Goal: Transaction & Acquisition: Download file/media

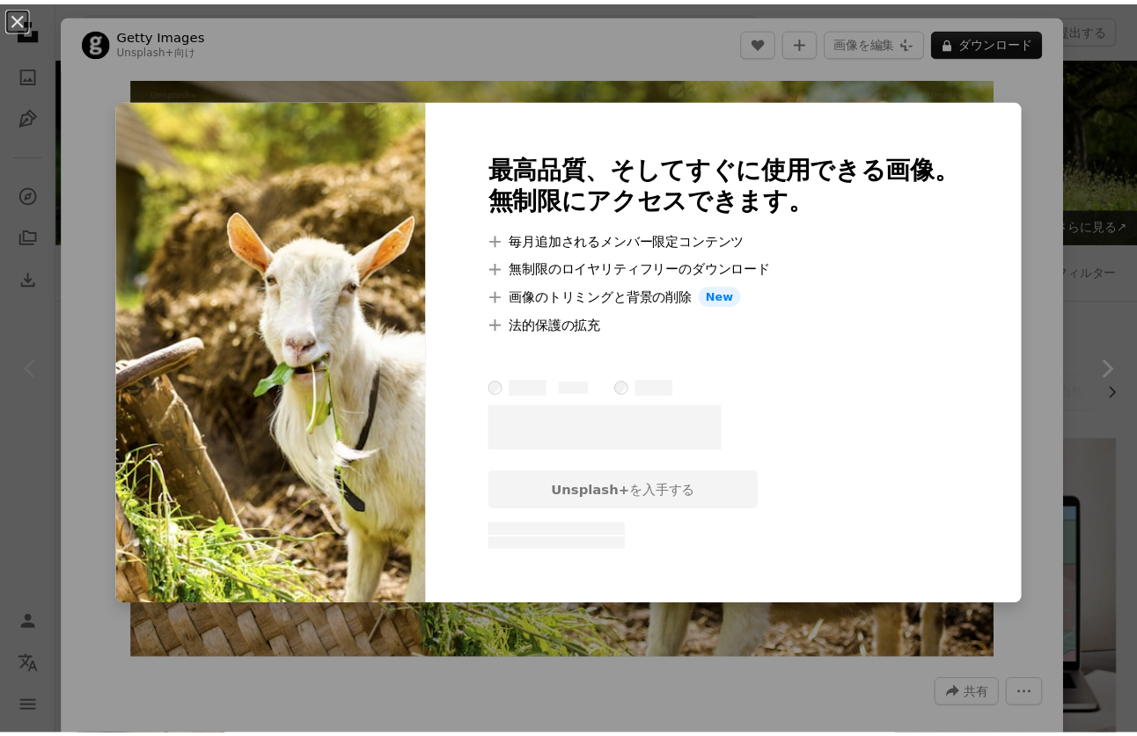
scroll to position [264, 0]
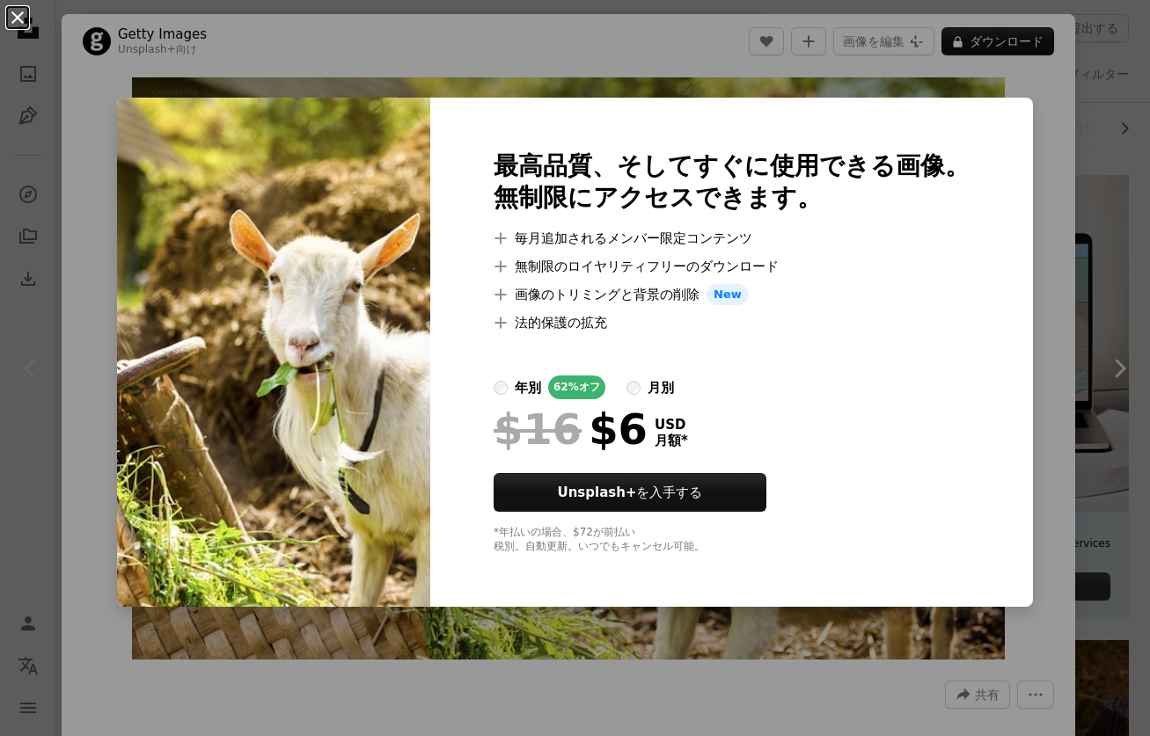
click at [28, 19] on button "An X shape" at bounding box center [17, 17] width 21 height 21
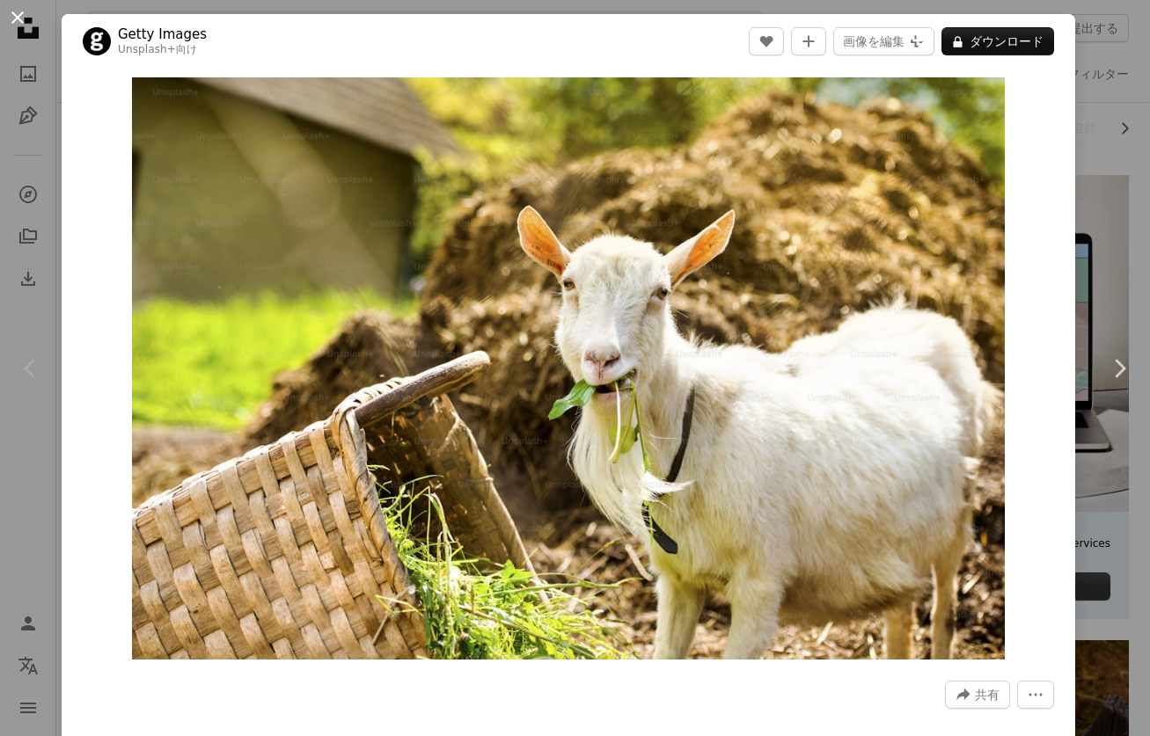
click at [15, 22] on button "An X shape" at bounding box center [17, 17] width 21 height 21
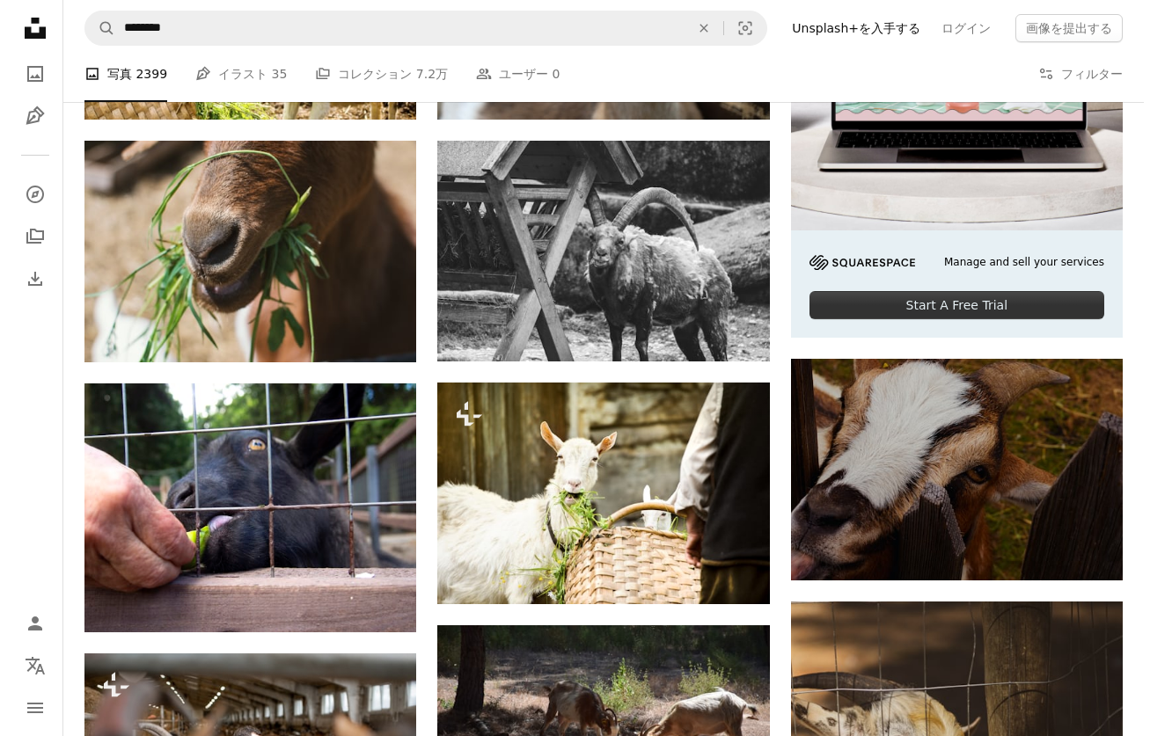
scroll to position [264, 0]
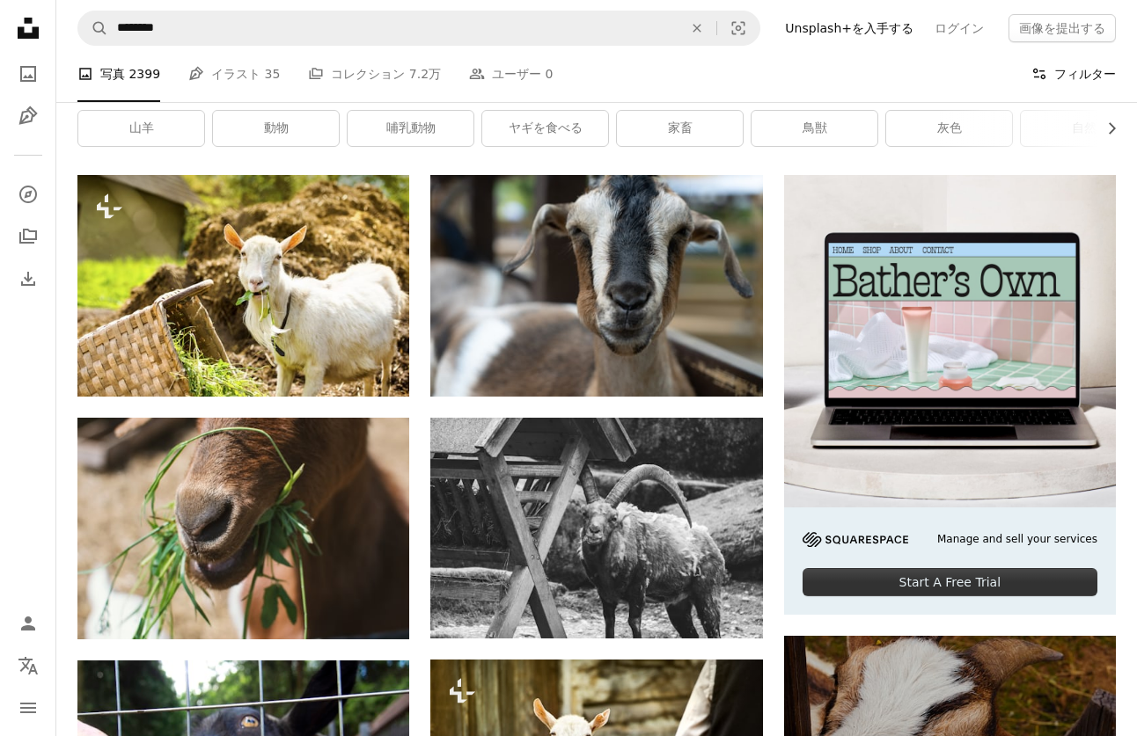
click at [1090, 74] on button "Filters フィルター" at bounding box center [1073, 74] width 84 height 56
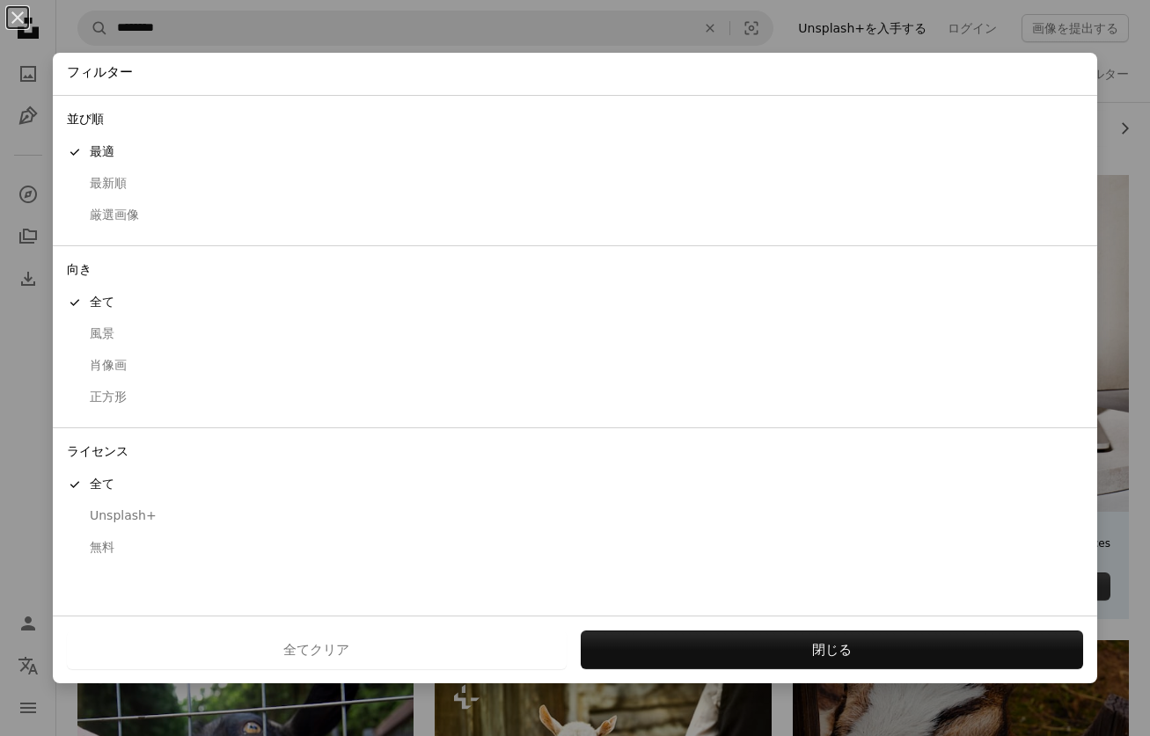
click at [107, 545] on div "無料" at bounding box center [575, 548] width 1016 height 18
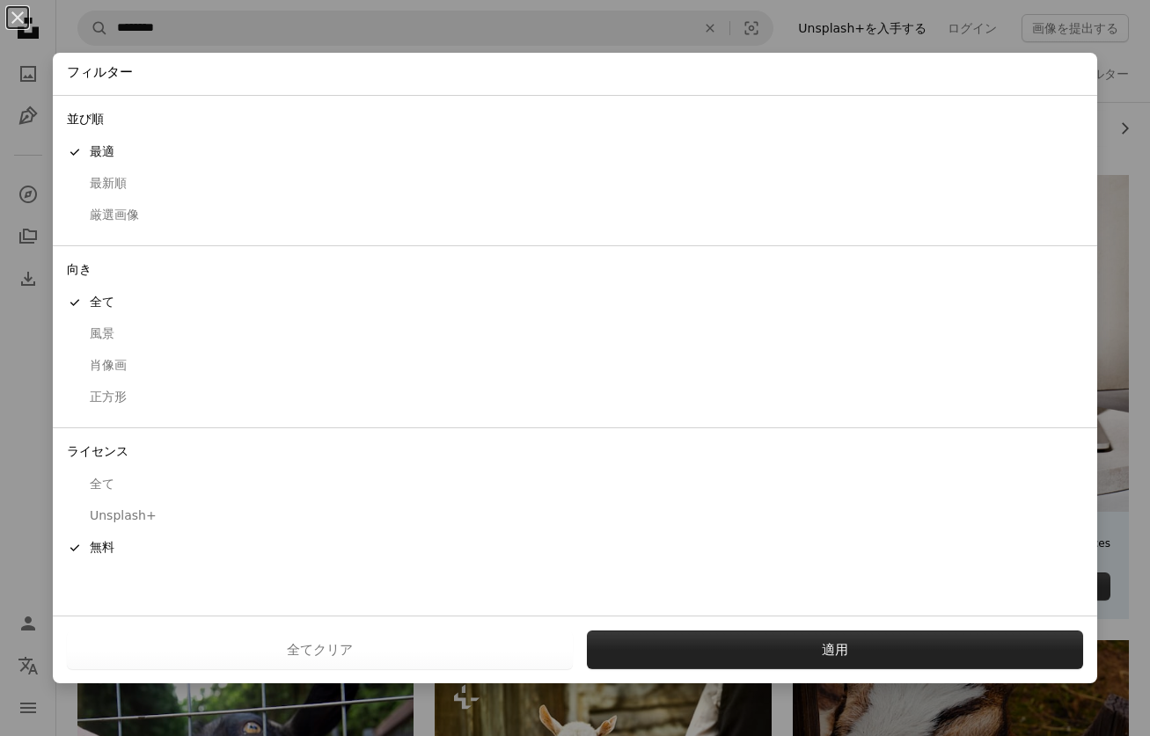
click at [726, 655] on button "適用" at bounding box center [835, 650] width 496 height 39
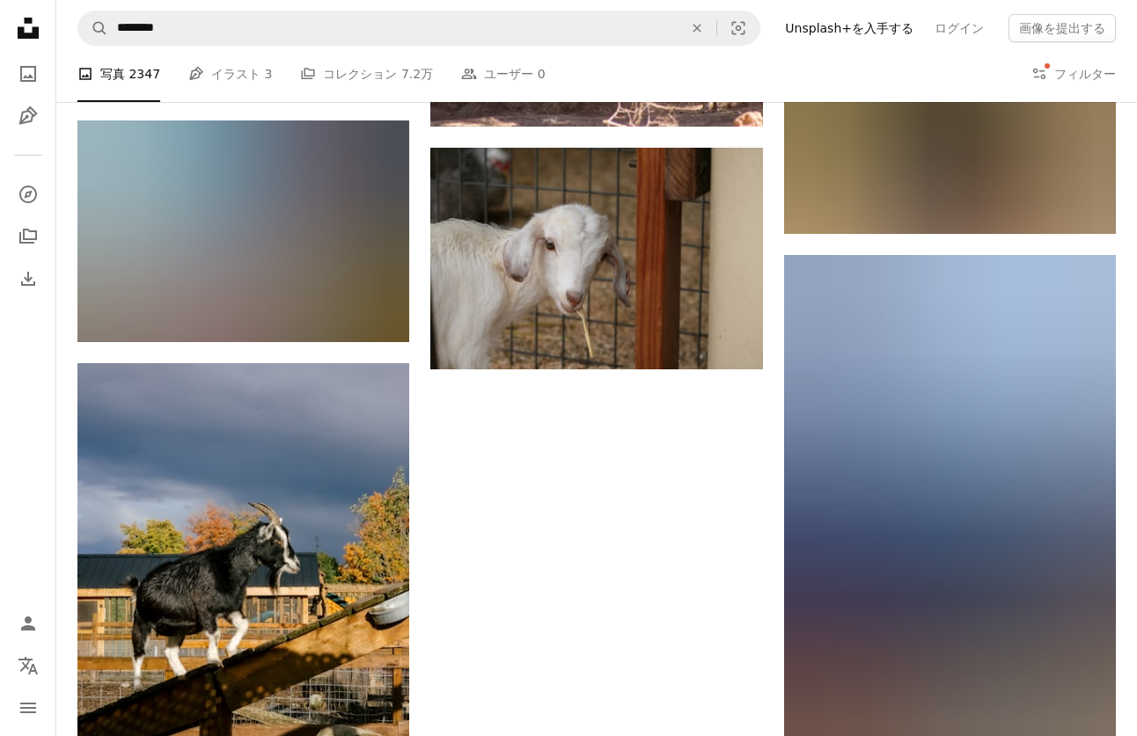
scroll to position [1759, 0]
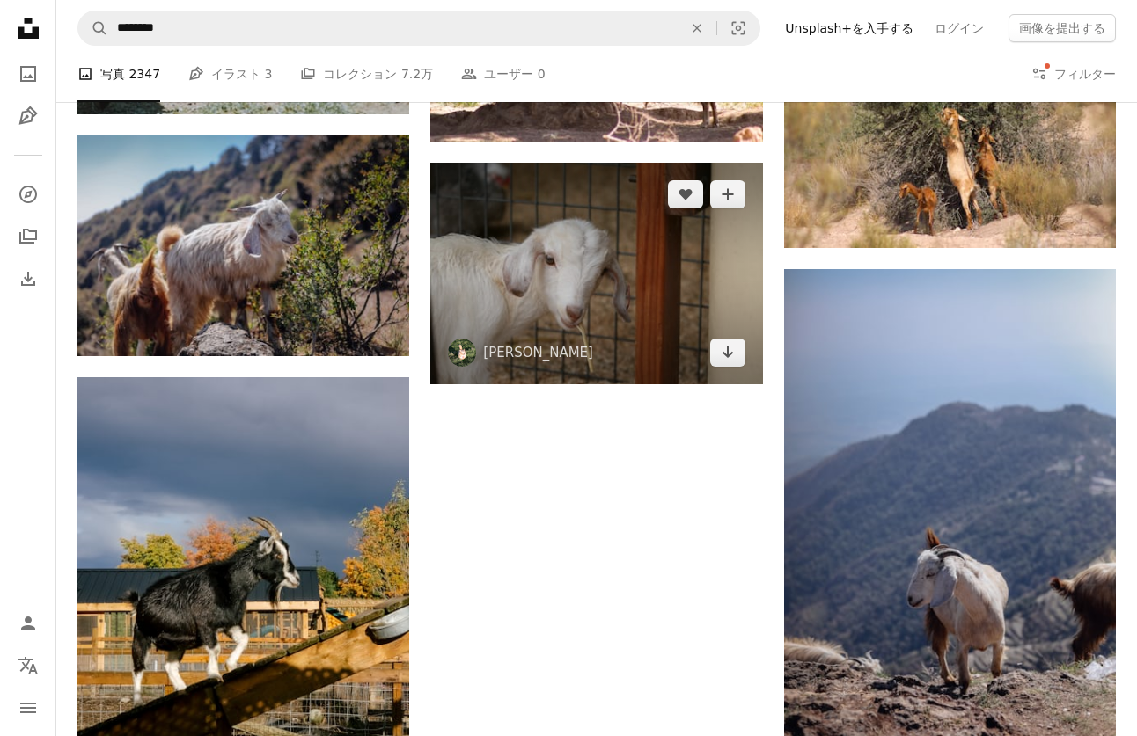
click at [640, 286] on img at bounding box center [596, 274] width 332 height 222
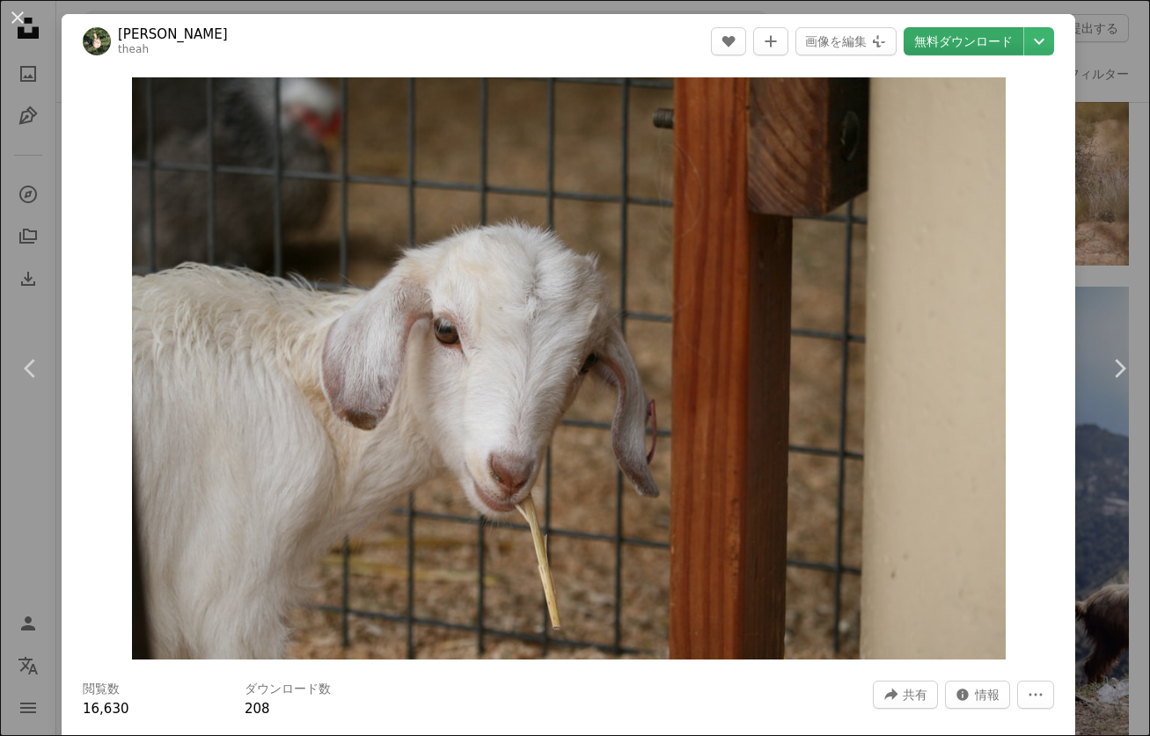
click at [938, 37] on link "無料ダウンロード" at bounding box center [963, 41] width 120 height 28
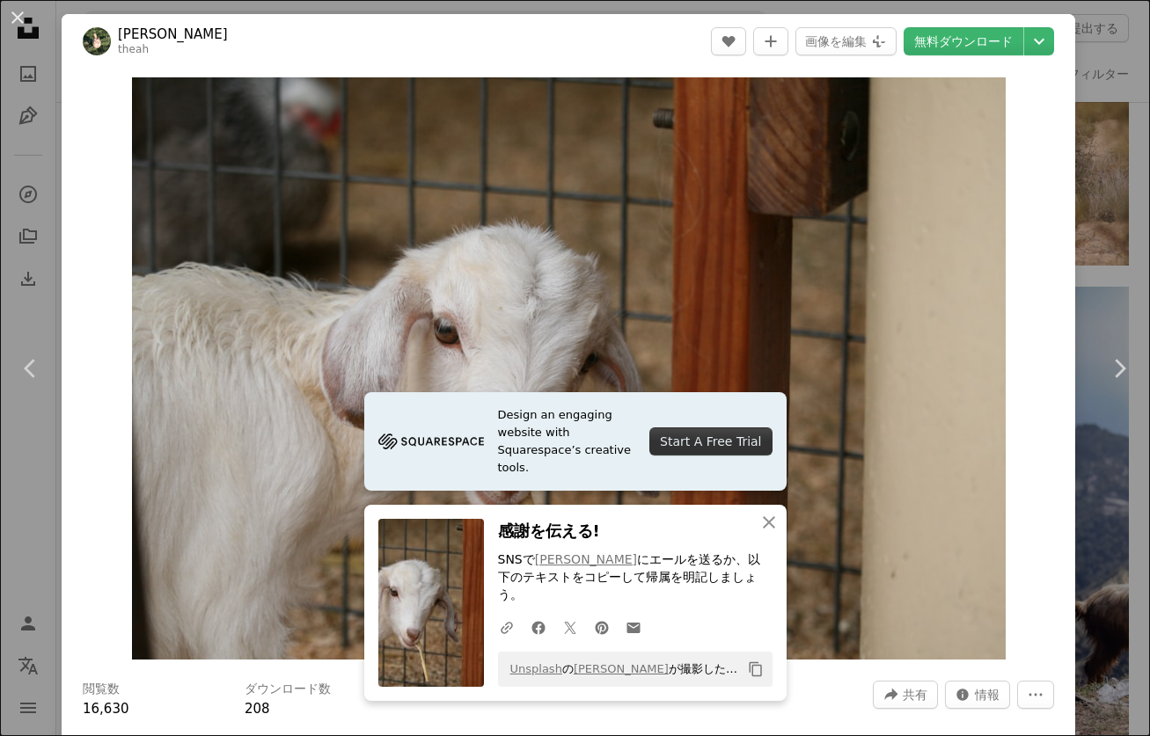
click at [1091, 136] on div "An X shape Chevron left Chevron right [PERSON_NAME] theah A heart A plus sign 画…" at bounding box center [575, 368] width 1150 height 736
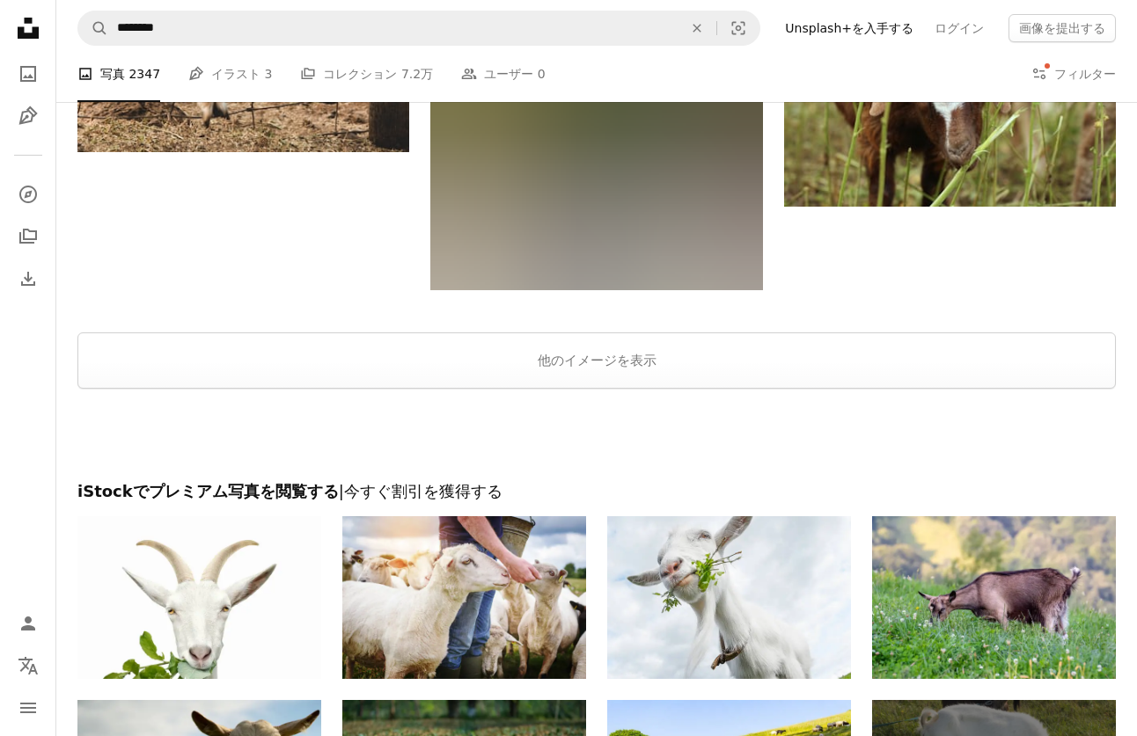
scroll to position [4926, 0]
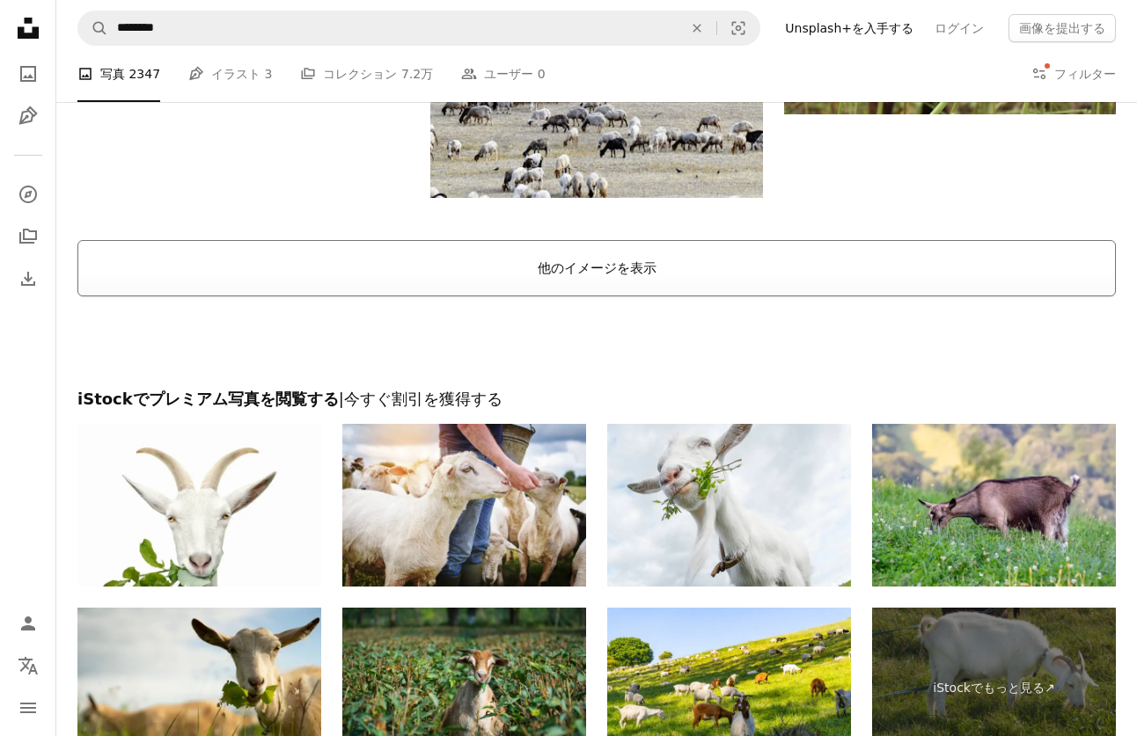
click at [700, 261] on button "他のイメージを表示" at bounding box center [596, 268] width 1038 height 56
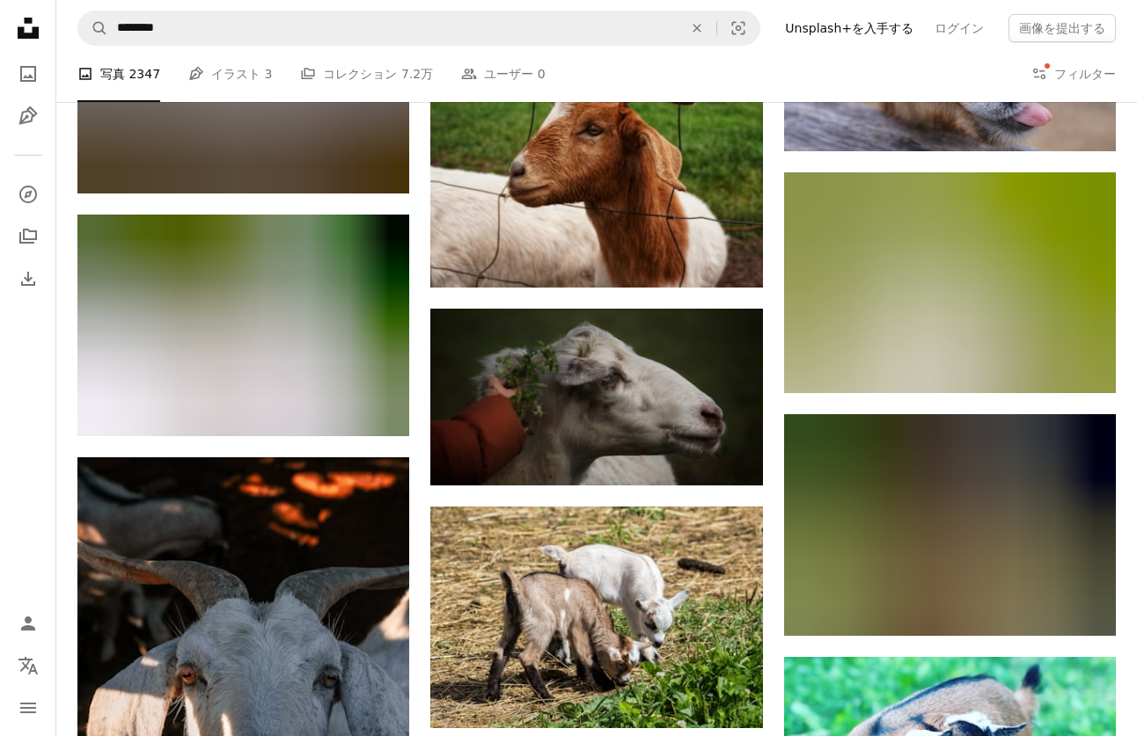
scroll to position [8093, 0]
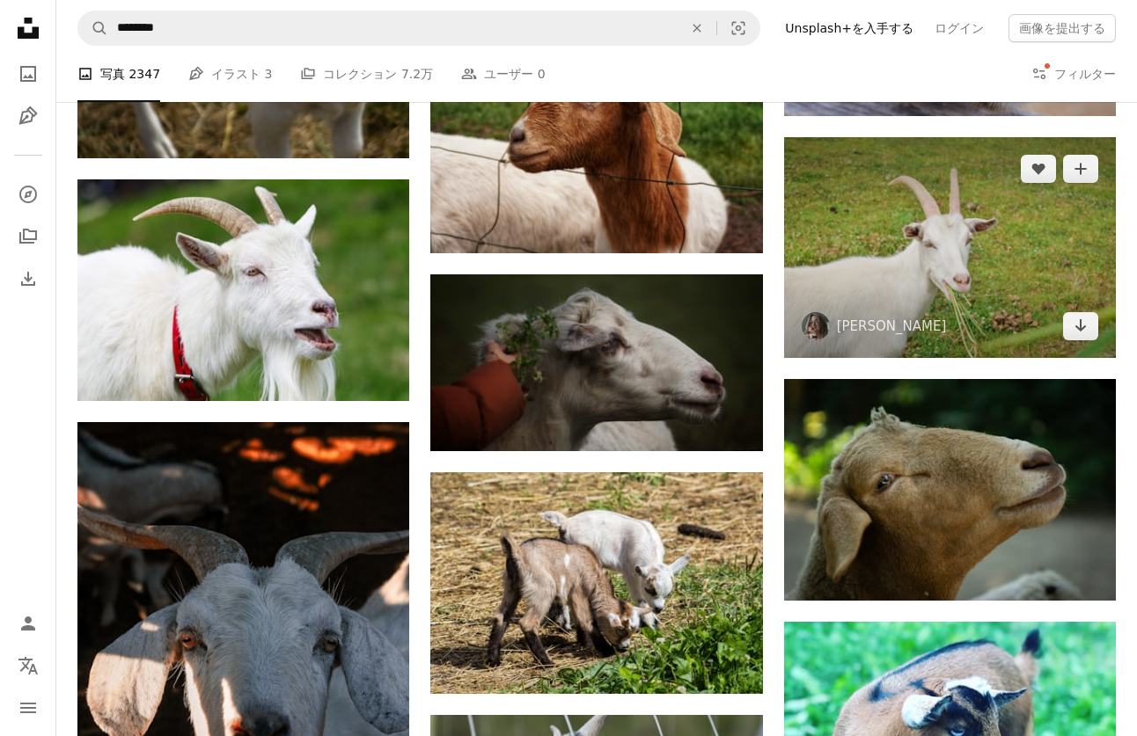
click at [932, 230] on img at bounding box center [950, 248] width 332 height 222
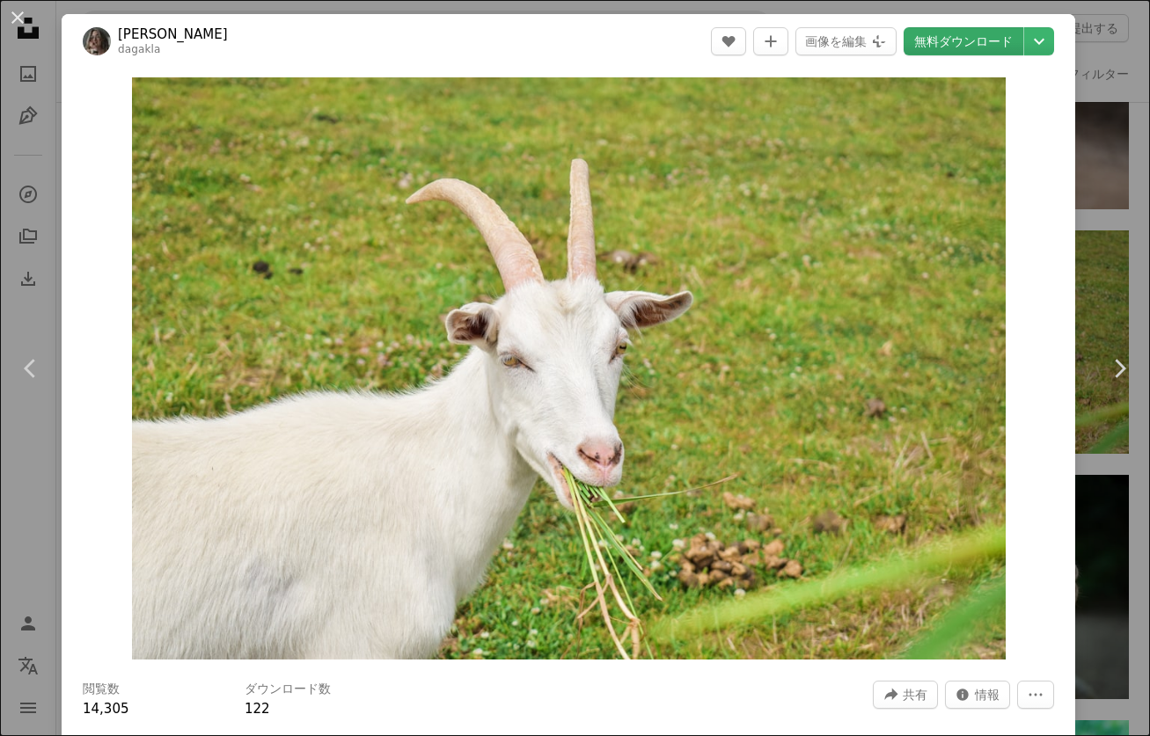
click at [952, 40] on link "無料ダウンロード" at bounding box center [963, 41] width 120 height 28
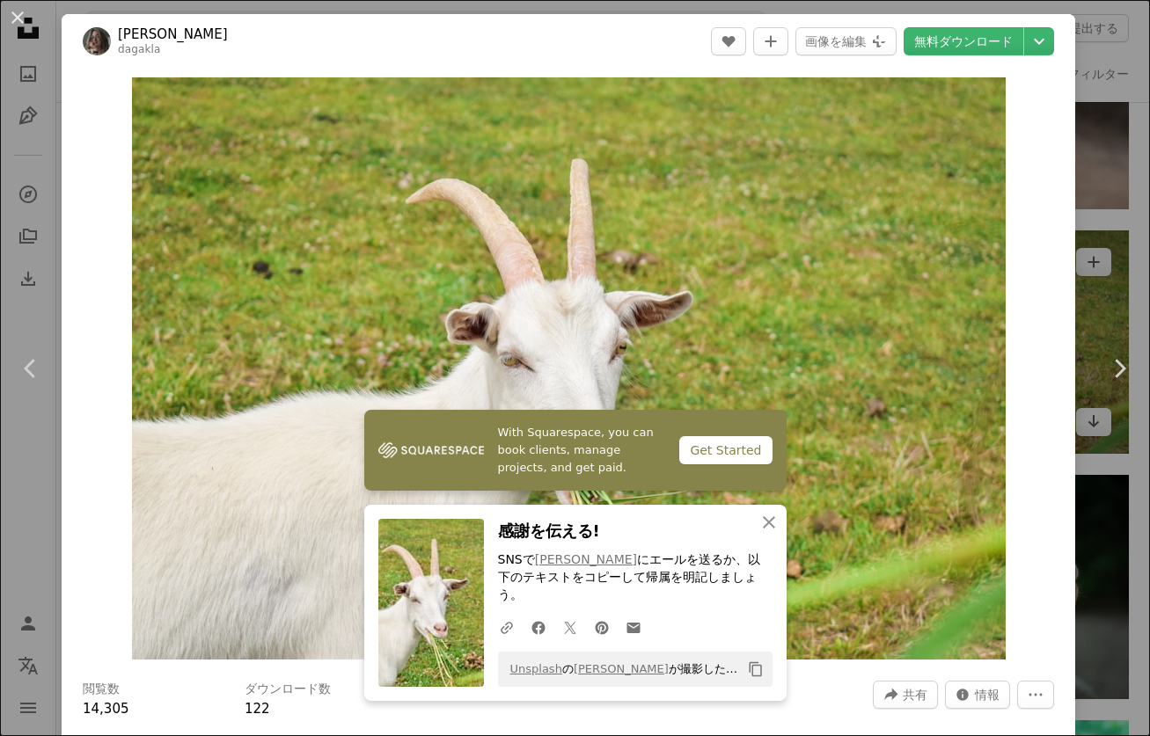
drag, startPoint x: 1117, startPoint y: 201, endPoint x: 1108, endPoint y: 205, distance: 10.3
click at [1117, 201] on div "An X shape Chevron left Chevron right [PERSON_NAME] dagakla A heart A plus sign…" at bounding box center [575, 368] width 1150 height 736
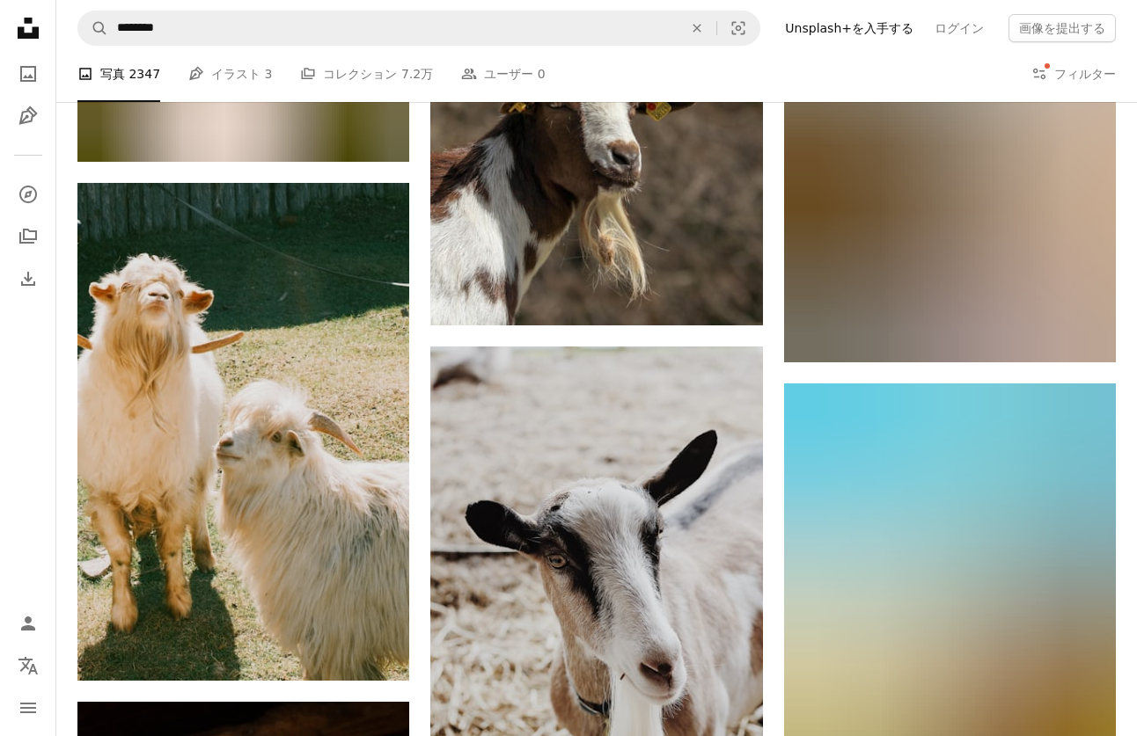
scroll to position [24016, 0]
